Goal: Check status

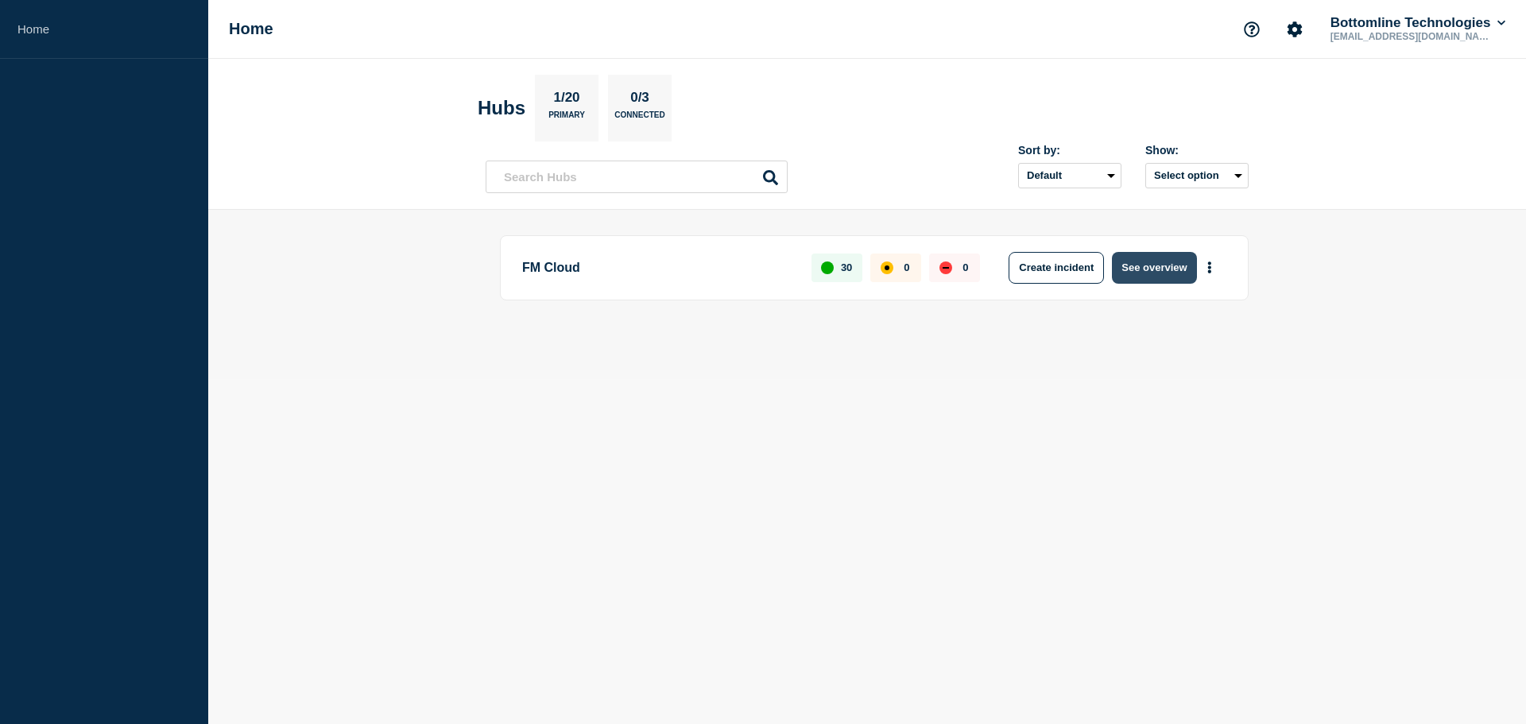
click at [1158, 267] on button "See overview" at bounding box center [1154, 268] width 84 height 32
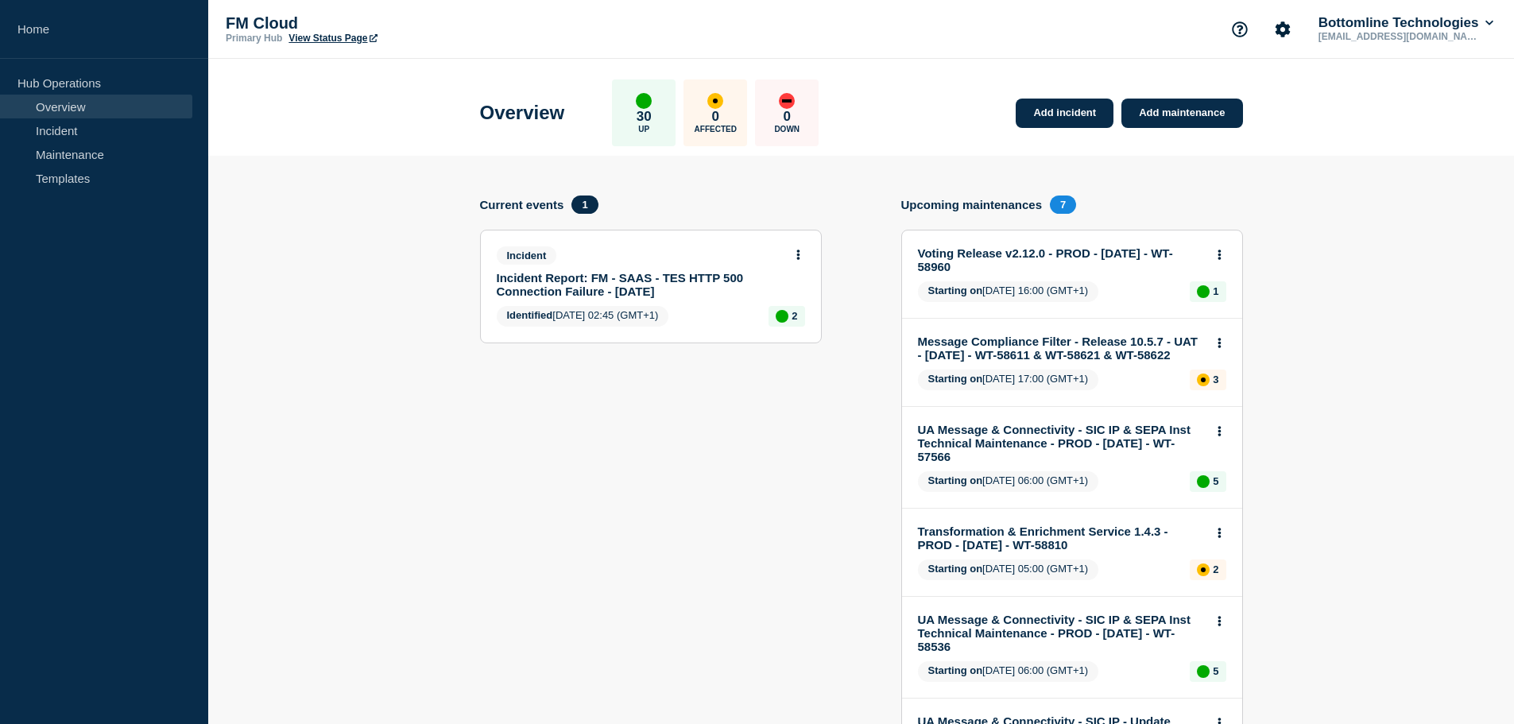
click at [324, 33] on link "View Status Page" at bounding box center [333, 38] width 88 height 11
click at [378, 167] on section "Add incident Add maintenance Current events 1 Incident Incident Report: FM - SA…" at bounding box center [861, 706] width 1306 height 1101
click at [56, 134] on link "Incident" at bounding box center [96, 130] width 192 height 24
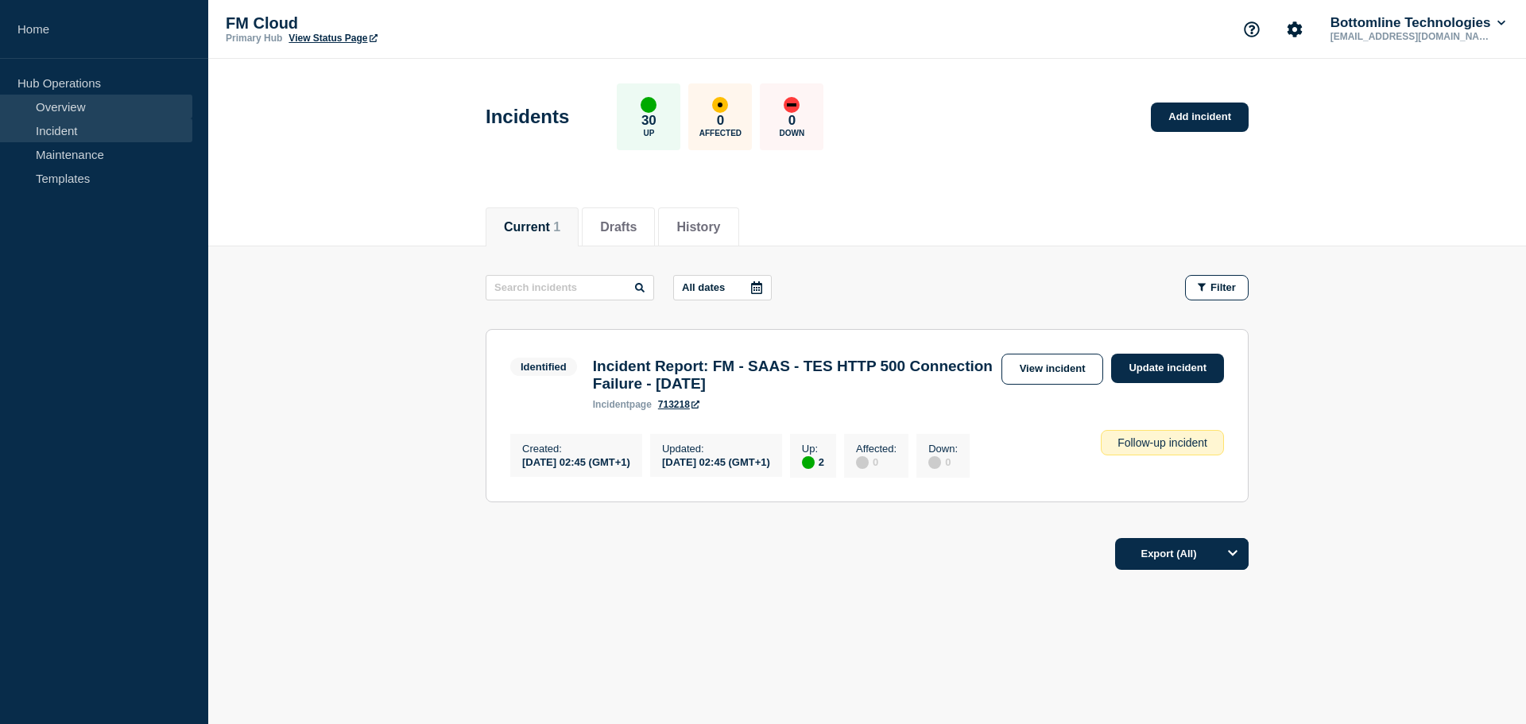
click at [107, 95] on link "Overview" at bounding box center [96, 107] width 192 height 24
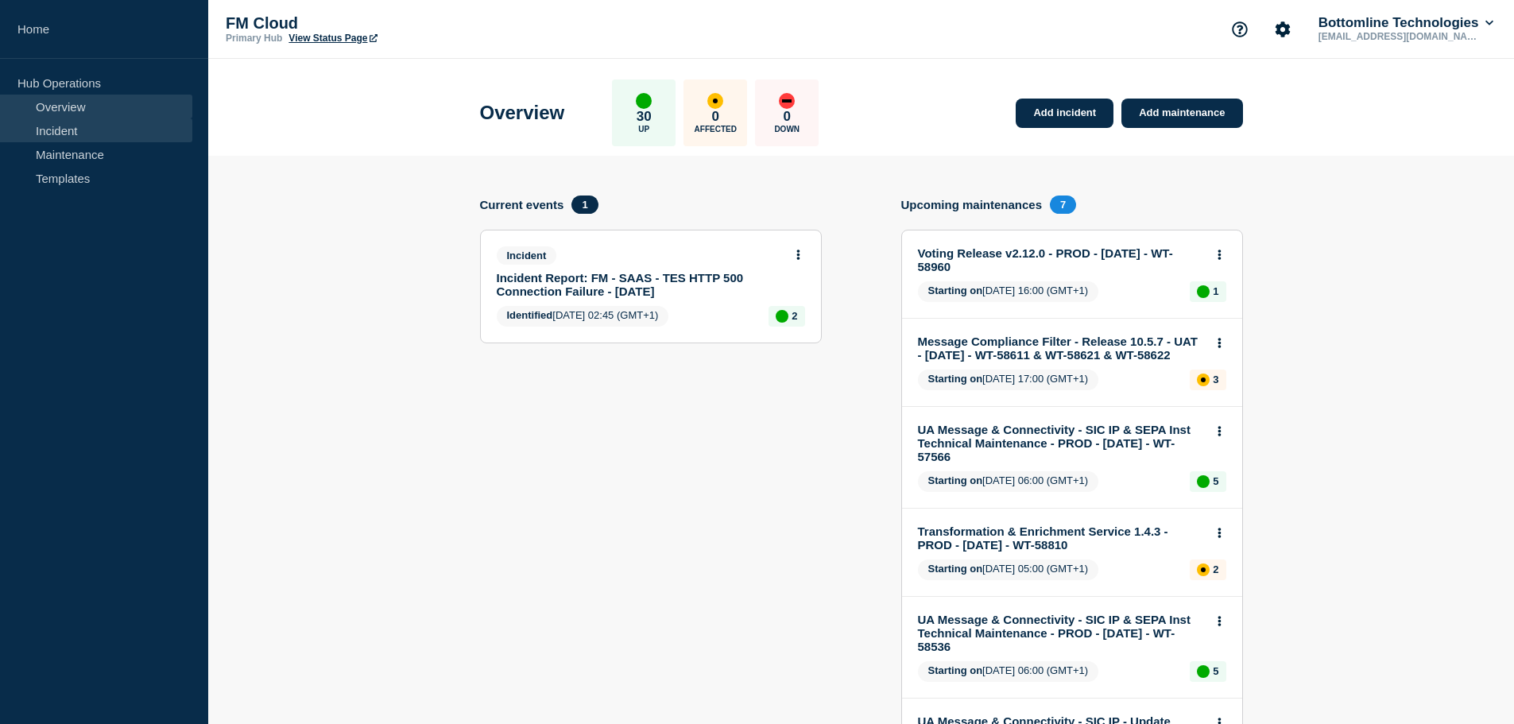
click at [73, 129] on link "Incident" at bounding box center [96, 130] width 192 height 24
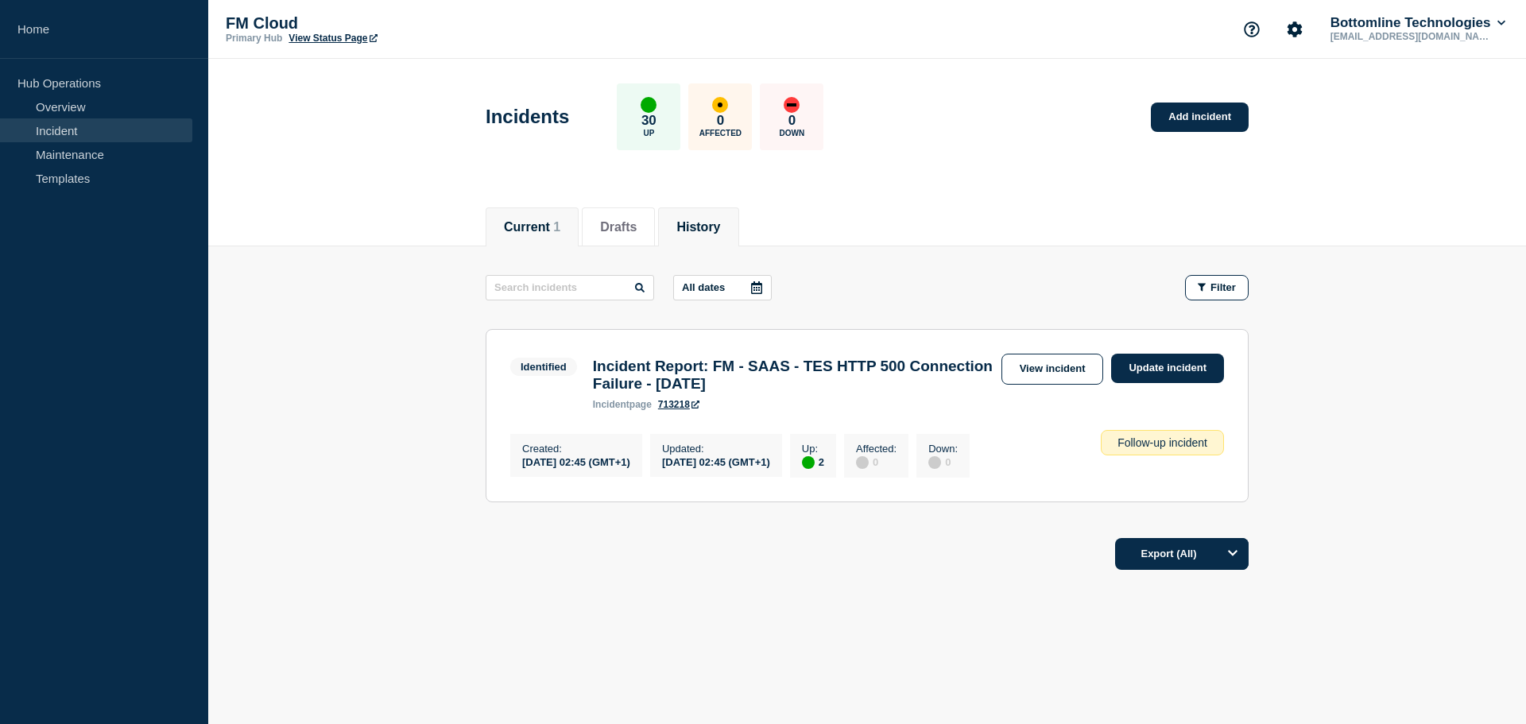
click at [721, 207] on li "History" at bounding box center [698, 226] width 80 height 39
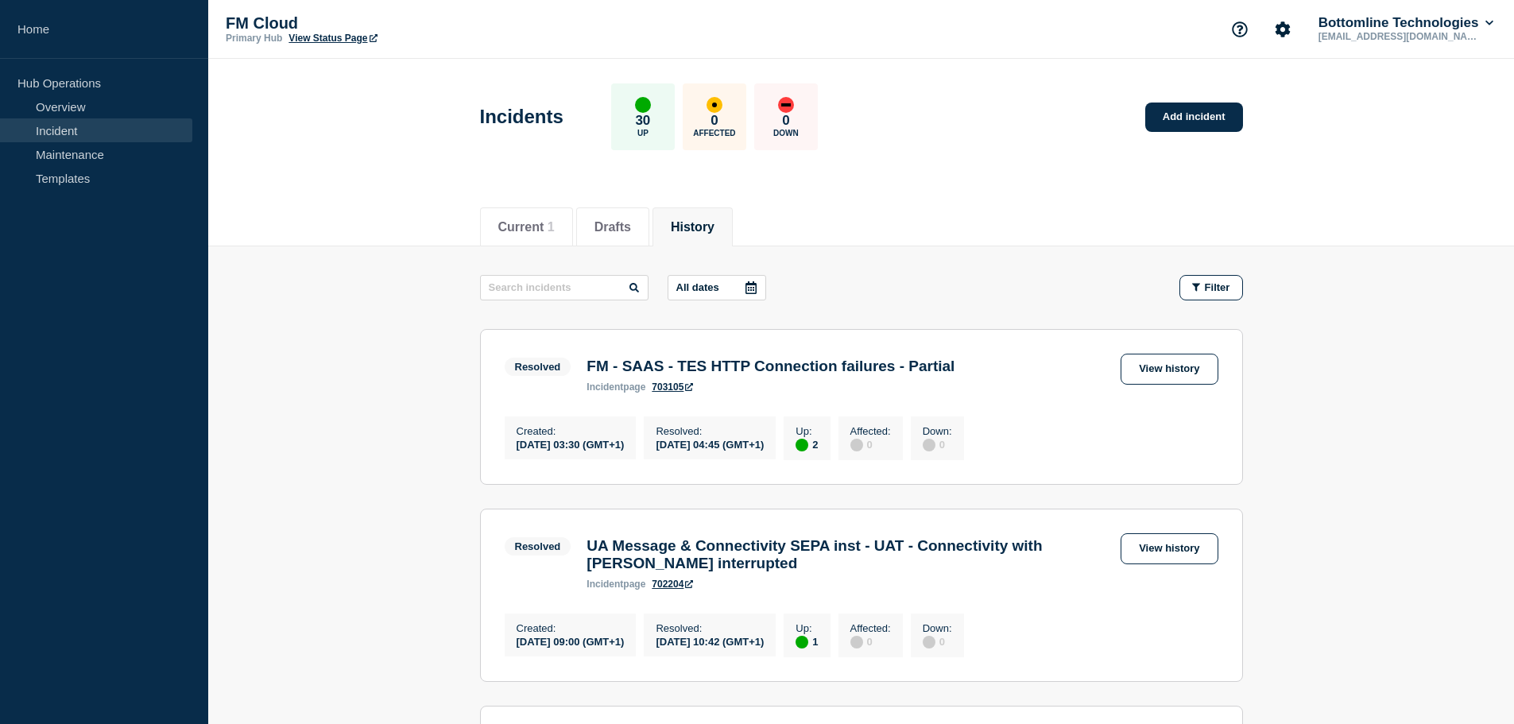
click at [773, 293] on div "All dates" at bounding box center [720, 287] width 105 height 25
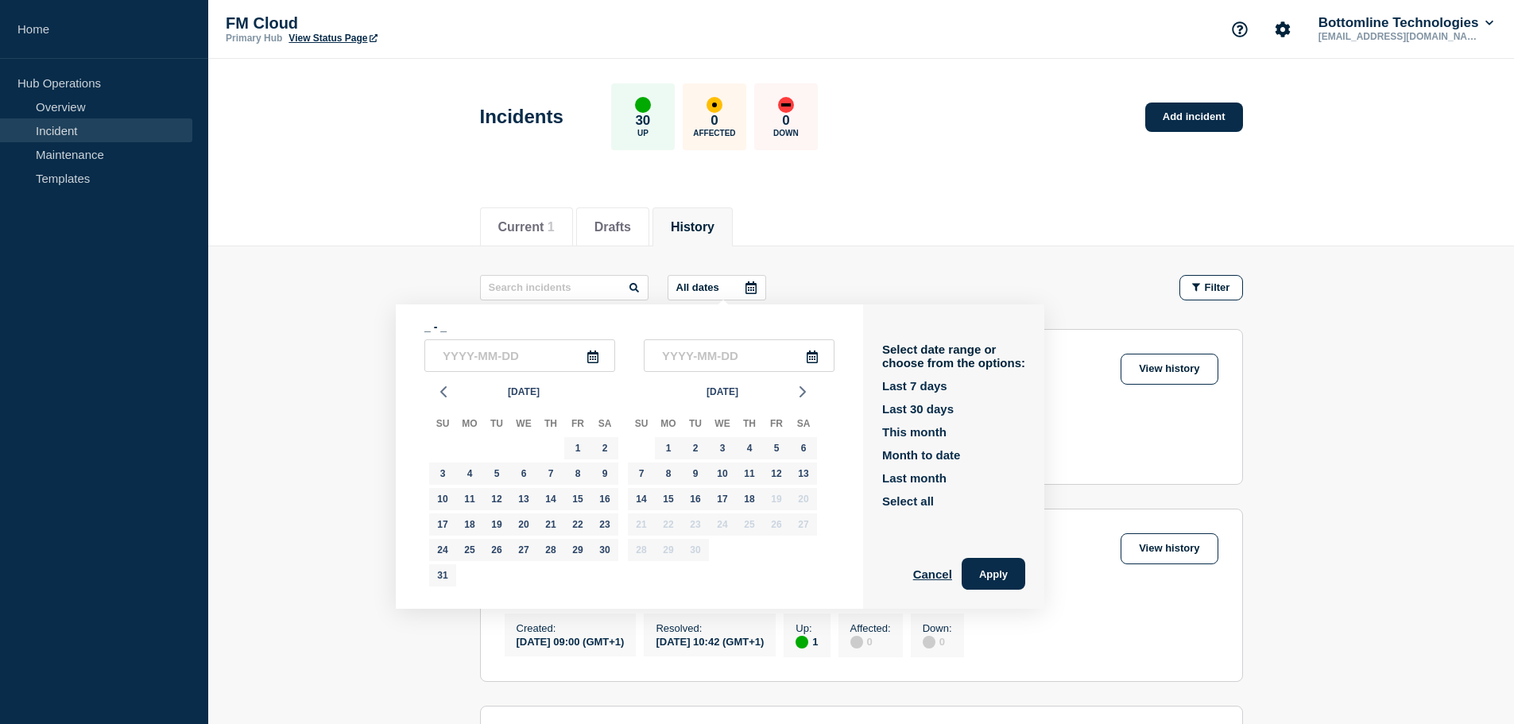
click at [762, 286] on div at bounding box center [751, 288] width 29 height 24
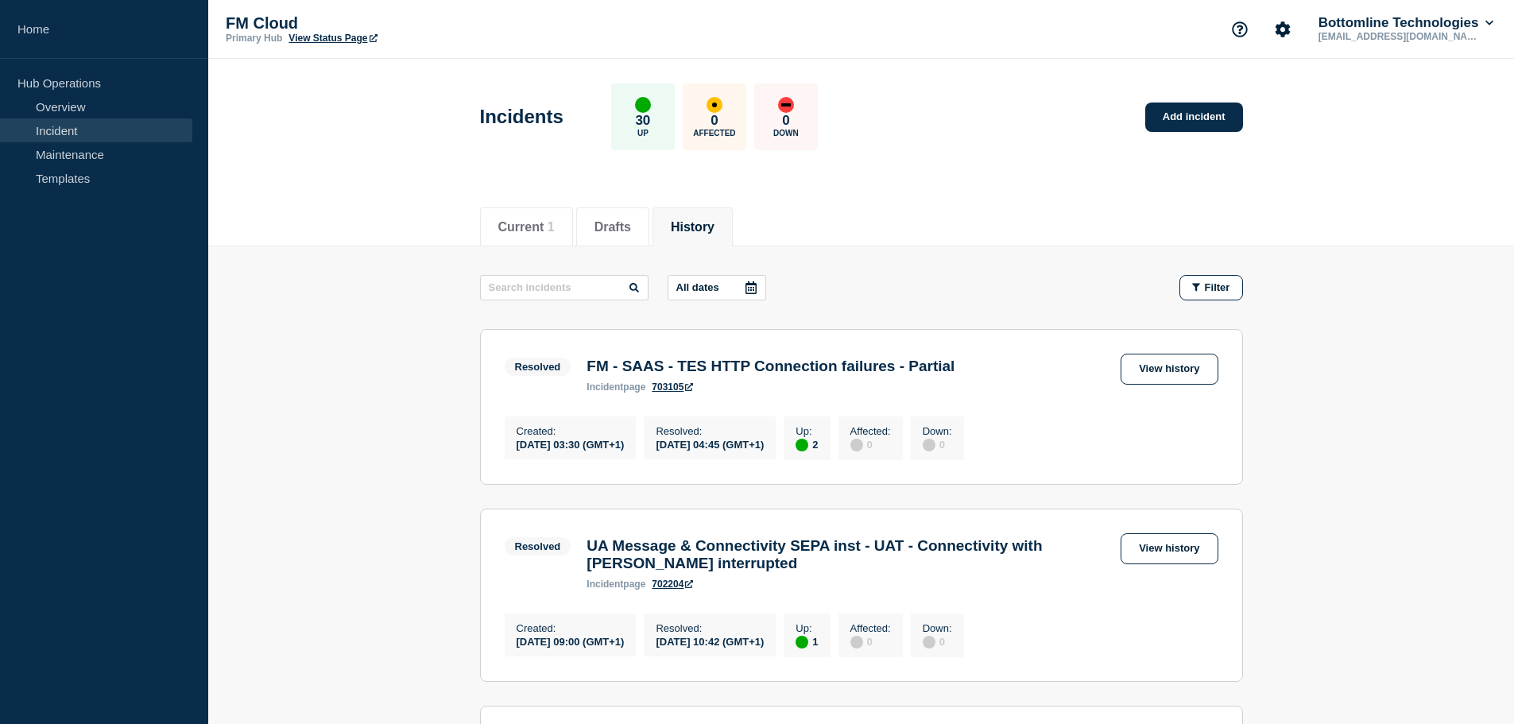
click at [762, 286] on div at bounding box center [751, 288] width 29 height 24
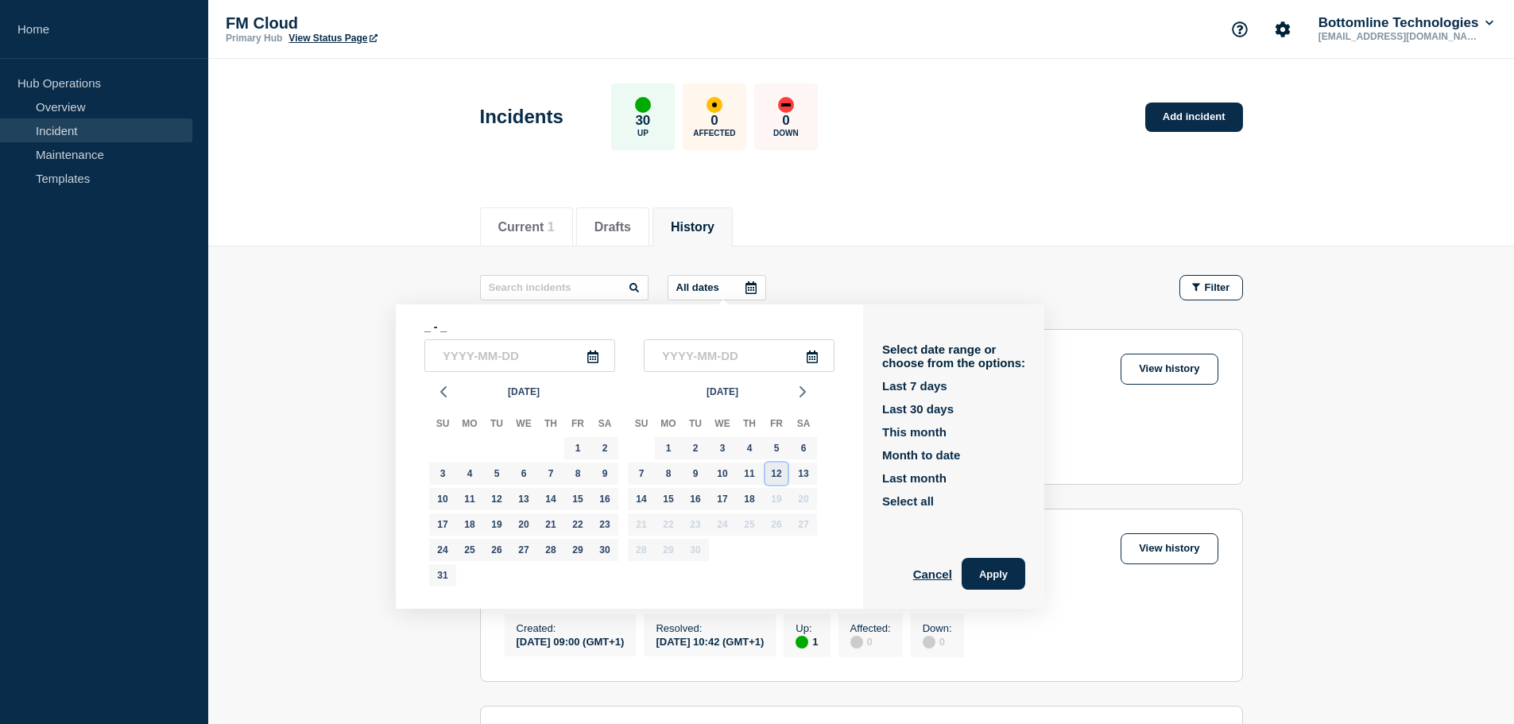
click at [771, 478] on div "12" at bounding box center [777, 474] width 22 height 22
type input "[DATE]"
click at [818, 475] on div "Su Mo Tu We Th Fr Sa 31 1 2 3 4 5 6 7 8 9 10 11 12 13 14 15 16 17 18 19 20 21 2…" at bounding box center [722, 488] width 199 height 157
click at [811, 475] on div "13" at bounding box center [804, 474] width 22 height 22
type input "[DATE]"
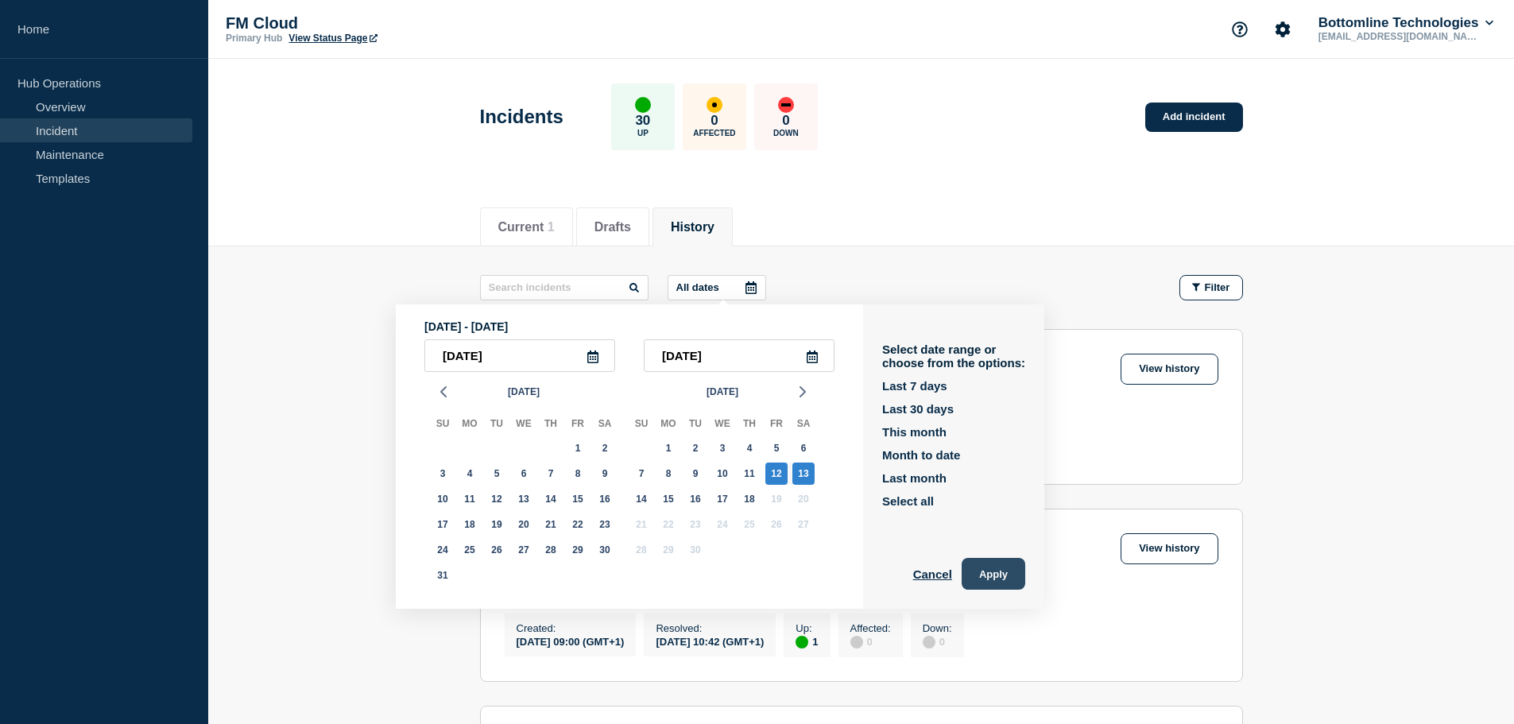
click at [994, 571] on button "Apply" at bounding box center [994, 574] width 64 height 32
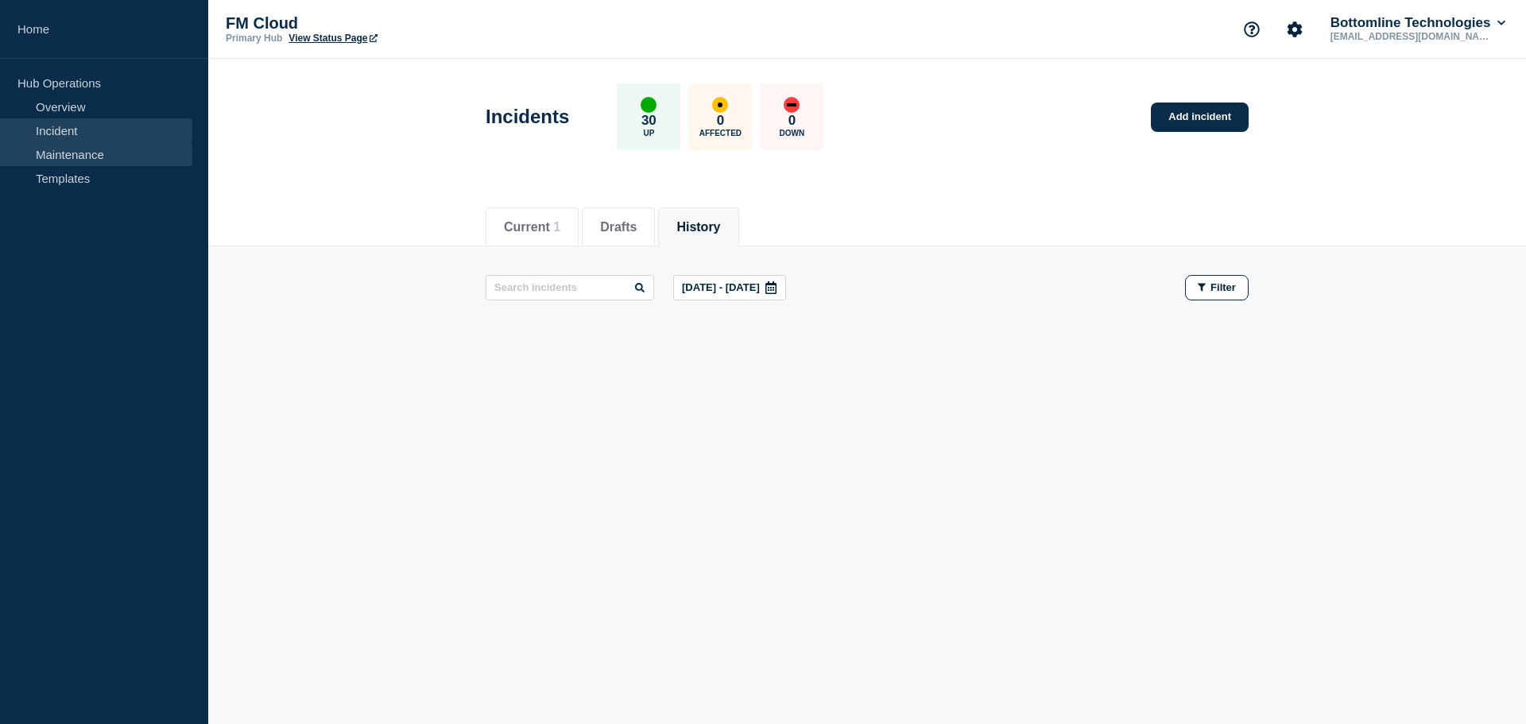
click at [95, 157] on link "Maintenance" at bounding box center [96, 154] width 192 height 24
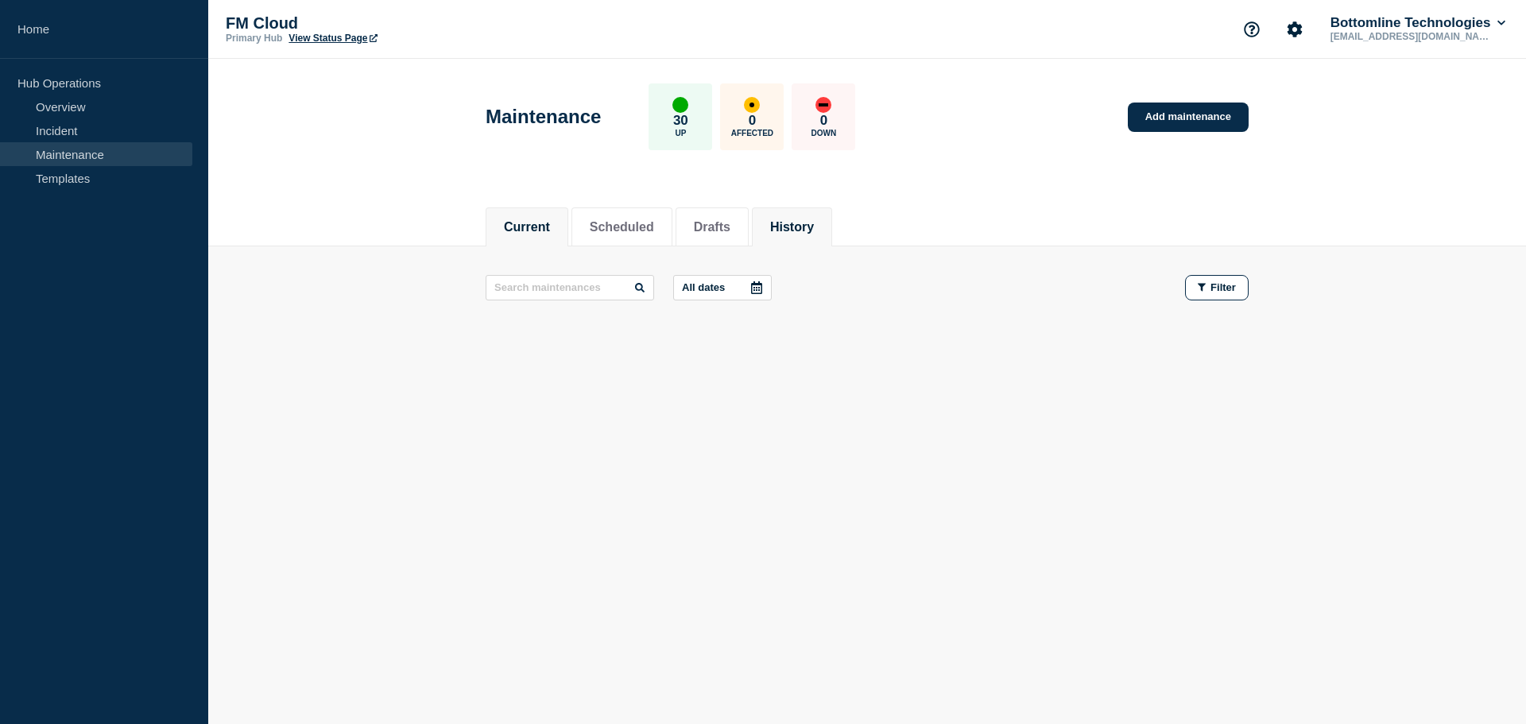
click at [814, 222] on button "History" at bounding box center [792, 227] width 44 height 14
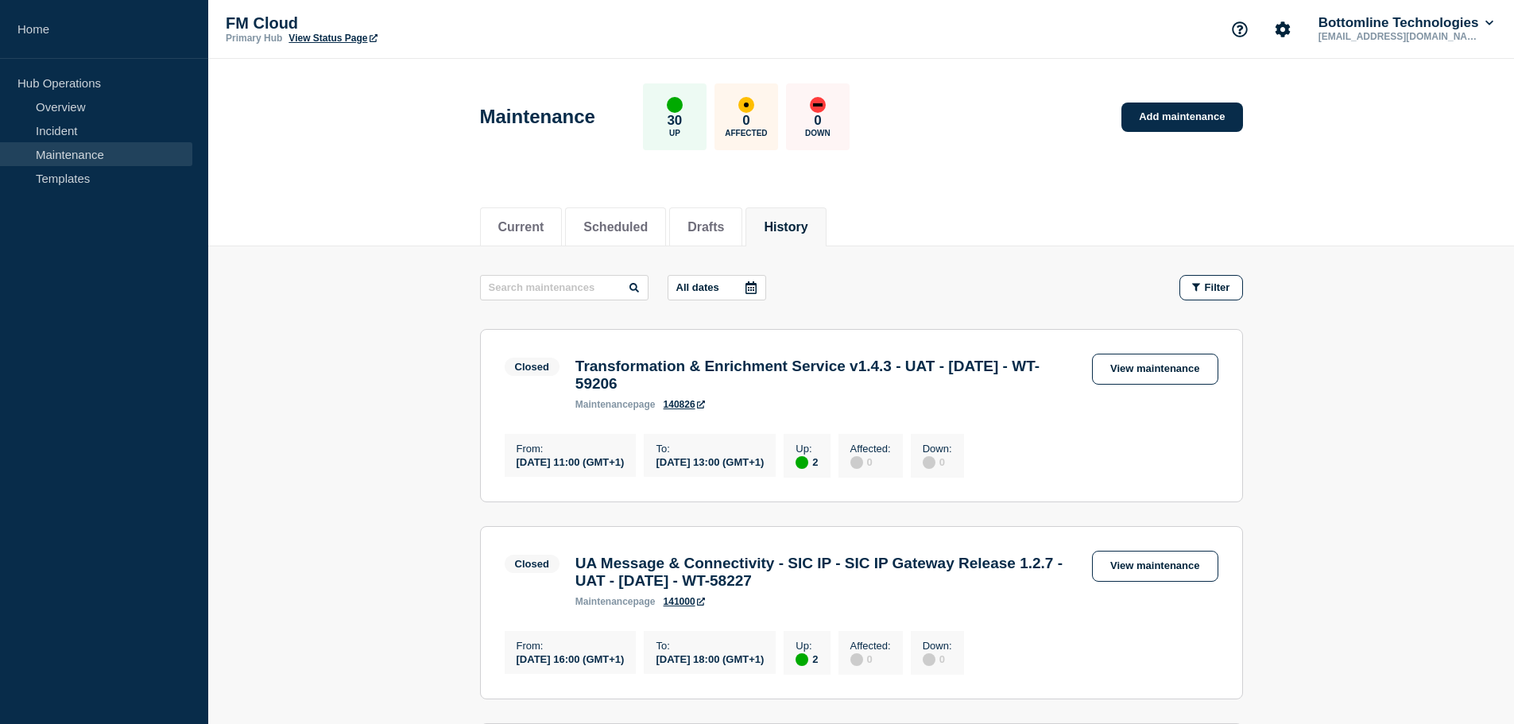
click at [754, 289] on icon at bounding box center [751, 287] width 11 height 13
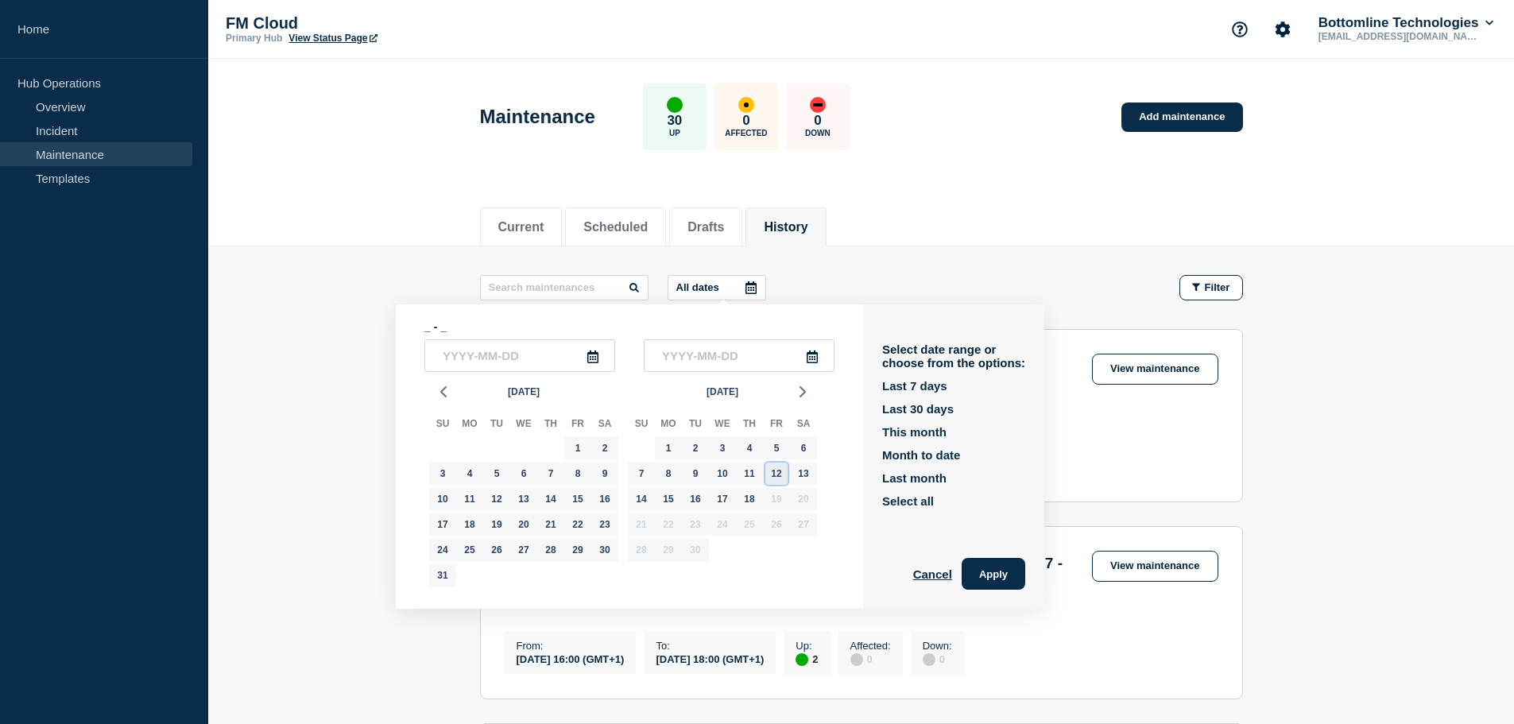
click at [781, 478] on div "12" at bounding box center [777, 474] width 22 height 22
type input "[DATE]"
click at [805, 471] on div "13" at bounding box center [804, 474] width 22 height 22
type input "[DATE]"
click at [1017, 566] on button "Apply" at bounding box center [994, 574] width 64 height 32
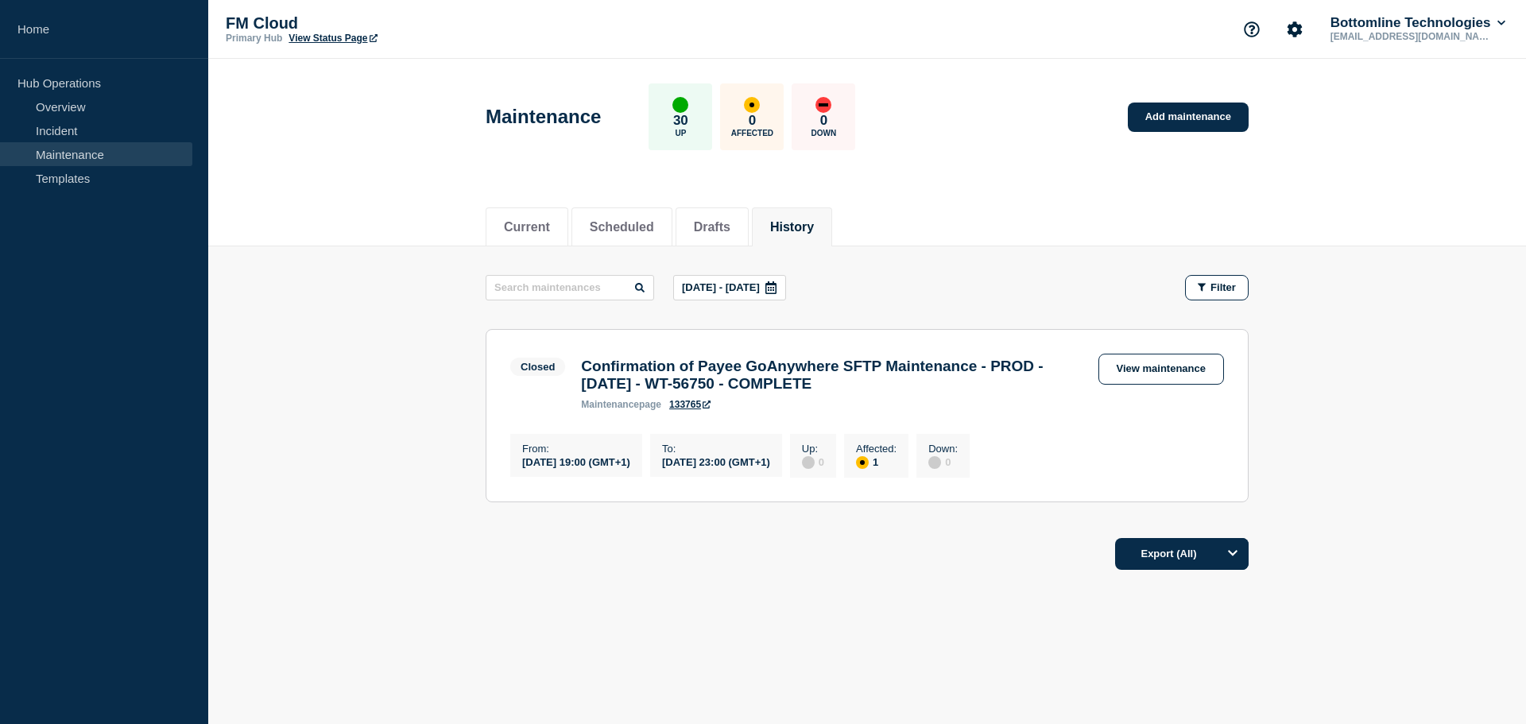
drag, startPoint x: 398, startPoint y: 357, endPoint x: 332, endPoint y: 285, distance: 97.9
click at [398, 357] on main "[DATE] - [DATE] Filter Closed 1 Affected Confirmation of Payee GoAnywhere SFTP …" at bounding box center [867, 386] width 1318 height 280
